Goal: Find specific page/section: Find specific page/section

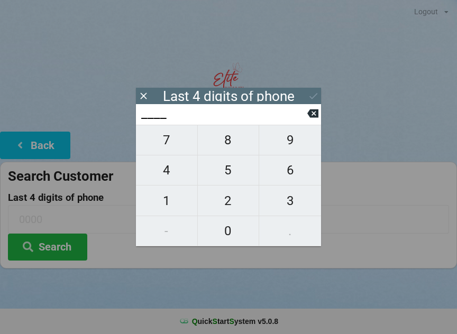
click at [220, 203] on span "2" at bounding box center [228, 201] width 61 height 22
type input "2___"
click at [222, 199] on span "2" at bounding box center [228, 201] width 61 height 22
type input "22__"
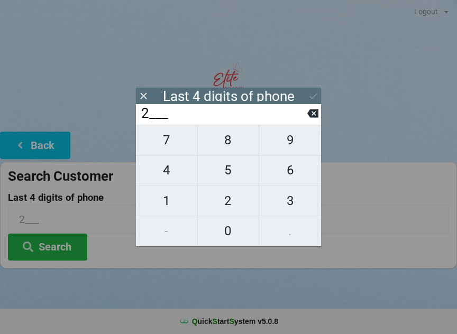
type input "22__"
click at [241, 175] on span "5" at bounding box center [228, 170] width 61 height 22
type input "225_"
click at [236, 177] on span "5" at bounding box center [228, 170] width 61 height 22
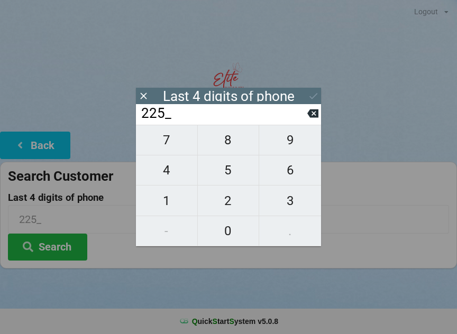
type input "2255"
click at [312, 91] on icon at bounding box center [313, 95] width 11 height 11
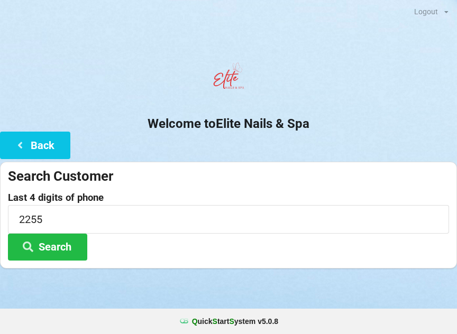
click at [63, 251] on button "Search" at bounding box center [47, 247] width 79 height 27
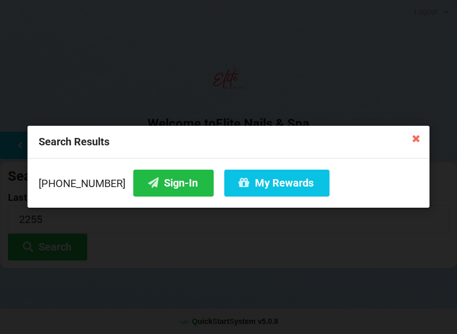
click at [172, 176] on button "Sign-In" at bounding box center [173, 183] width 80 height 27
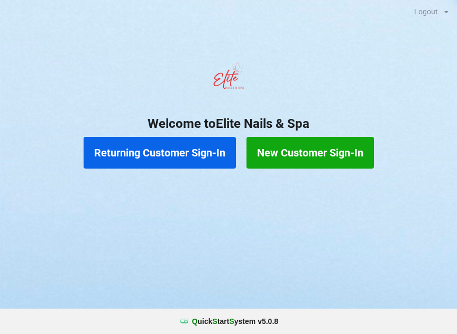
click at [149, 156] on button "Returning Customer Sign-In" at bounding box center [160, 153] width 152 height 32
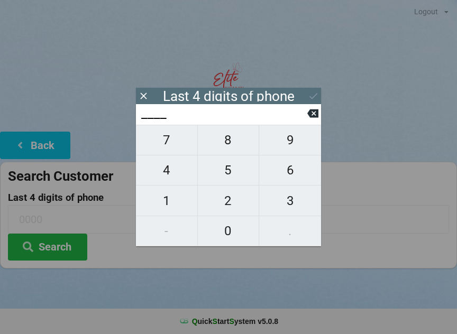
click at [229, 212] on span "2" at bounding box center [228, 201] width 61 height 22
type input "2___"
click at [226, 177] on span "5" at bounding box center [228, 170] width 61 height 22
type input "25__"
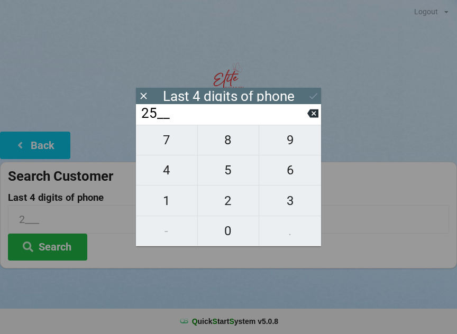
type input "25__"
click at [290, 202] on span "3" at bounding box center [290, 201] width 62 height 22
type input "253_"
click at [167, 209] on span "1" at bounding box center [166, 201] width 61 height 22
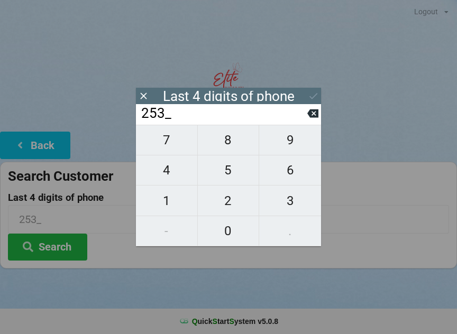
type input "2531"
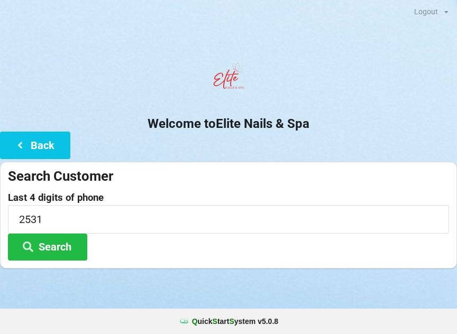
click at [65, 254] on button "Search" at bounding box center [47, 247] width 79 height 27
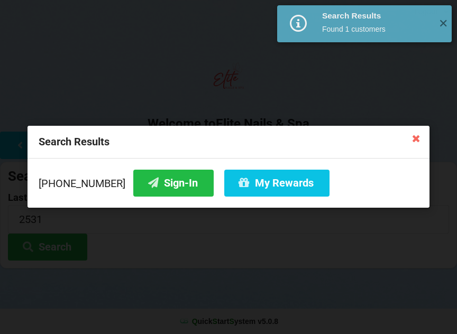
click at [263, 188] on button "My Rewards" at bounding box center [276, 183] width 105 height 27
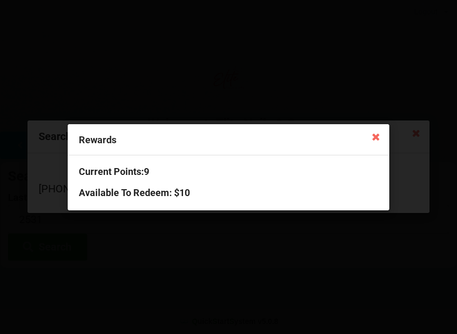
click at [377, 139] on icon at bounding box center [375, 136] width 17 height 17
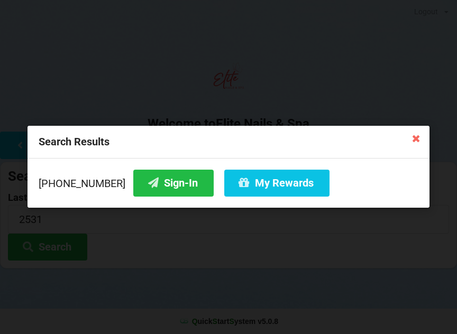
click at [166, 191] on button "Sign-In" at bounding box center [173, 183] width 80 height 27
